Goal: Task Accomplishment & Management: Use online tool/utility

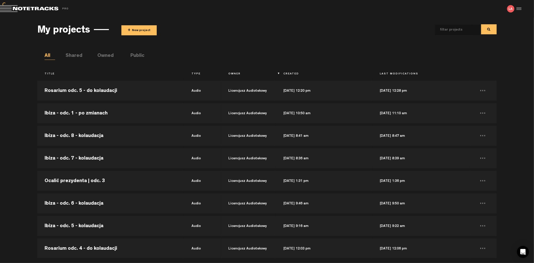
click at [139, 27] on button "+ New project" at bounding box center [138, 30] width 35 height 10
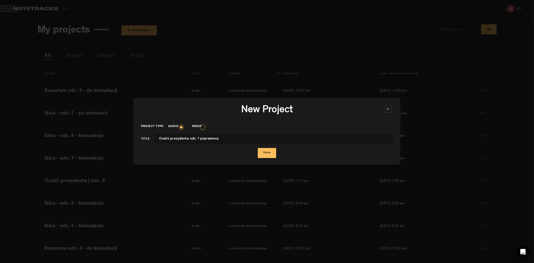
type input "Ocalić prezydenta odc. 1 poprawiony"
click at [258, 148] on button "Done" at bounding box center [267, 153] width 18 height 10
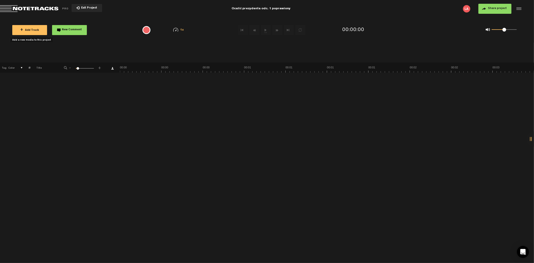
click at [32, 30] on span "+ Add Track" at bounding box center [29, 30] width 19 height 3
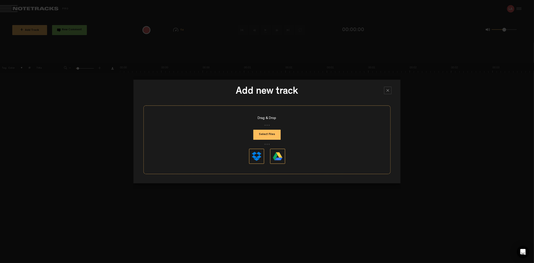
click at [272, 133] on button "Select Files" at bounding box center [266, 135] width 27 height 10
